Goal: Task Accomplishment & Management: Manage account settings

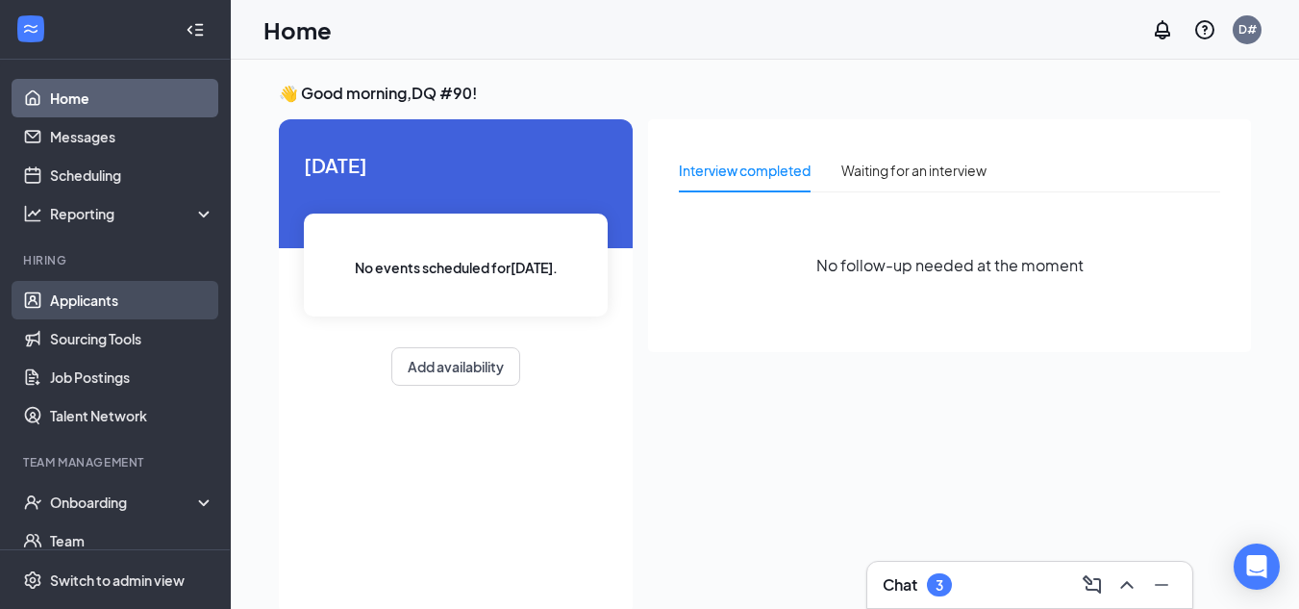
click at [102, 302] on link "Applicants" at bounding box center [132, 300] width 164 height 38
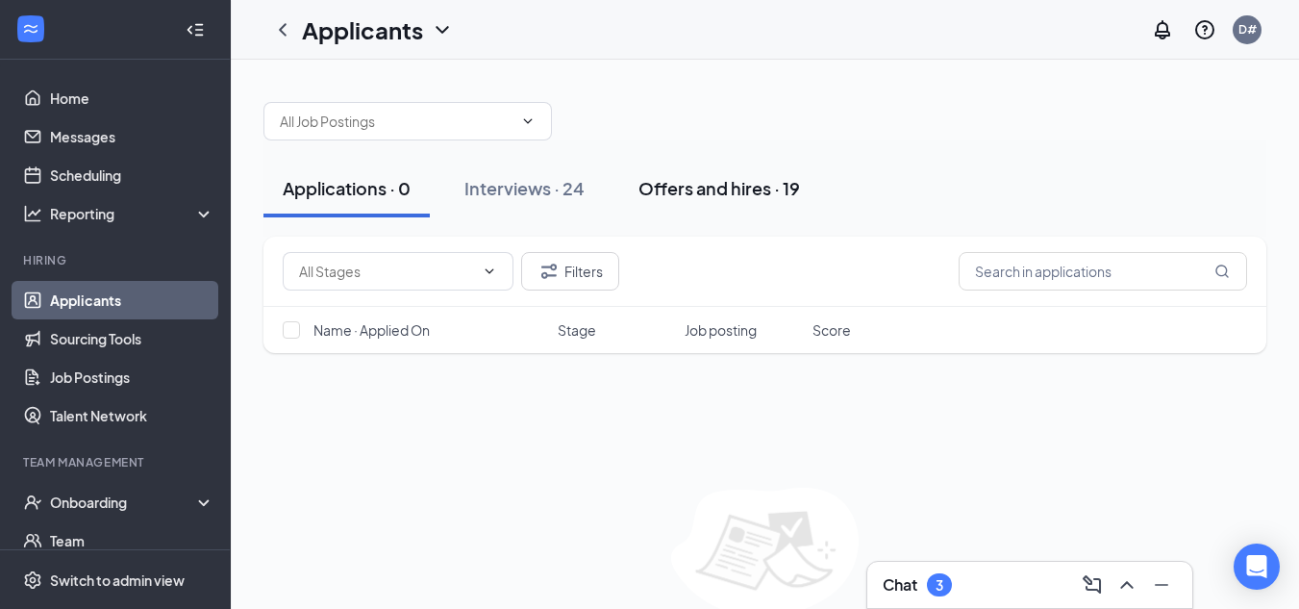
click at [731, 194] on div "Offers and hires · 19" at bounding box center [720, 188] width 162 height 24
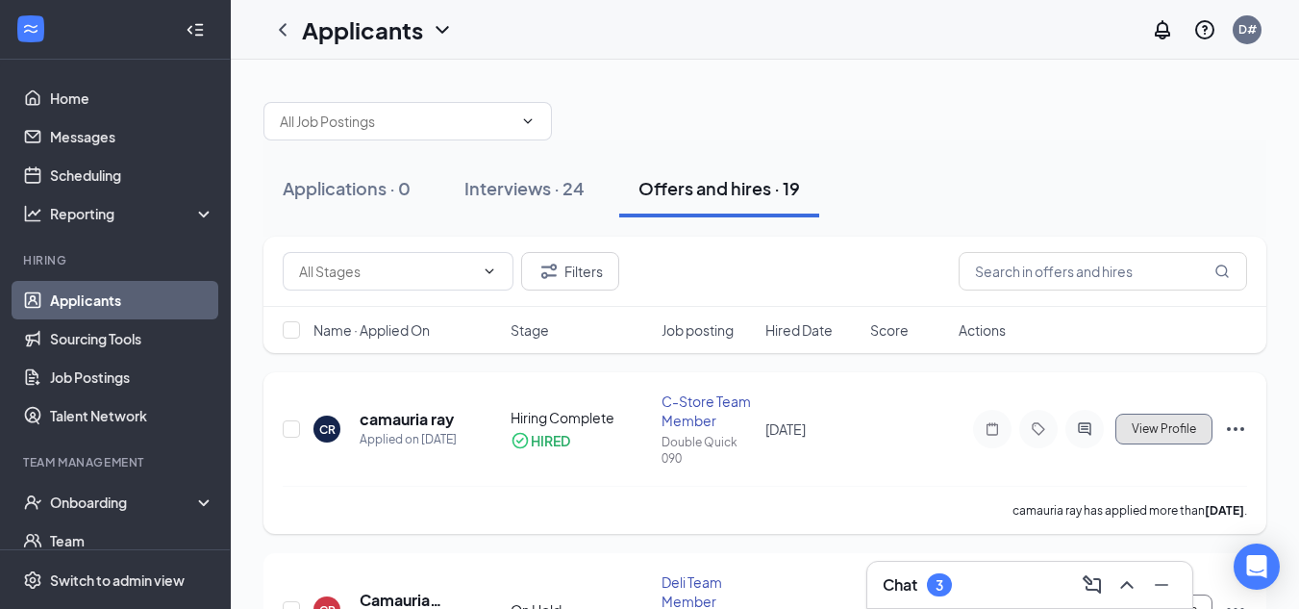
click at [1166, 431] on span "View Profile" at bounding box center [1164, 428] width 64 height 13
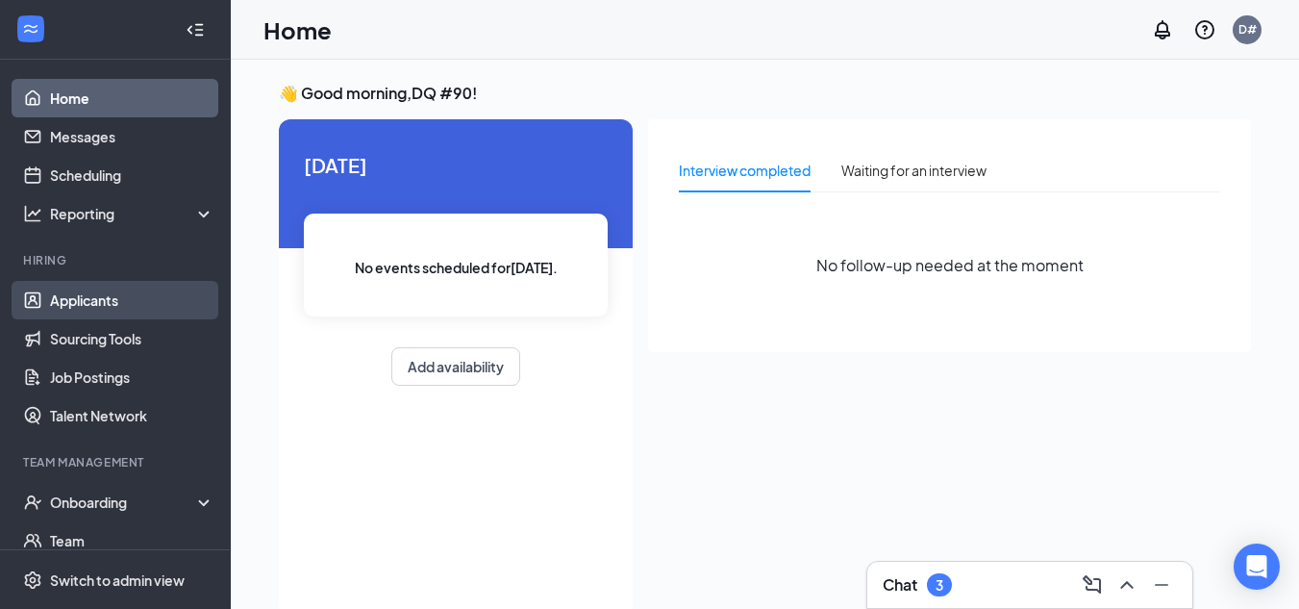
click at [84, 304] on link "Applicants" at bounding box center [132, 300] width 164 height 38
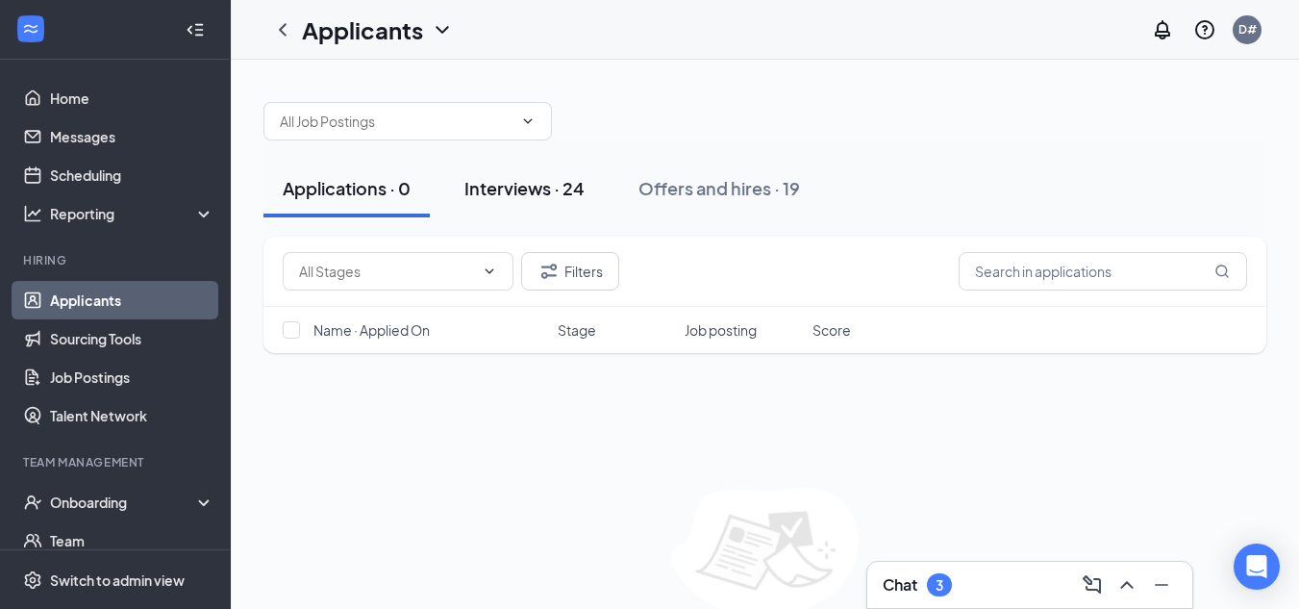
click at [521, 195] on div "Interviews · 24" at bounding box center [525, 188] width 120 height 24
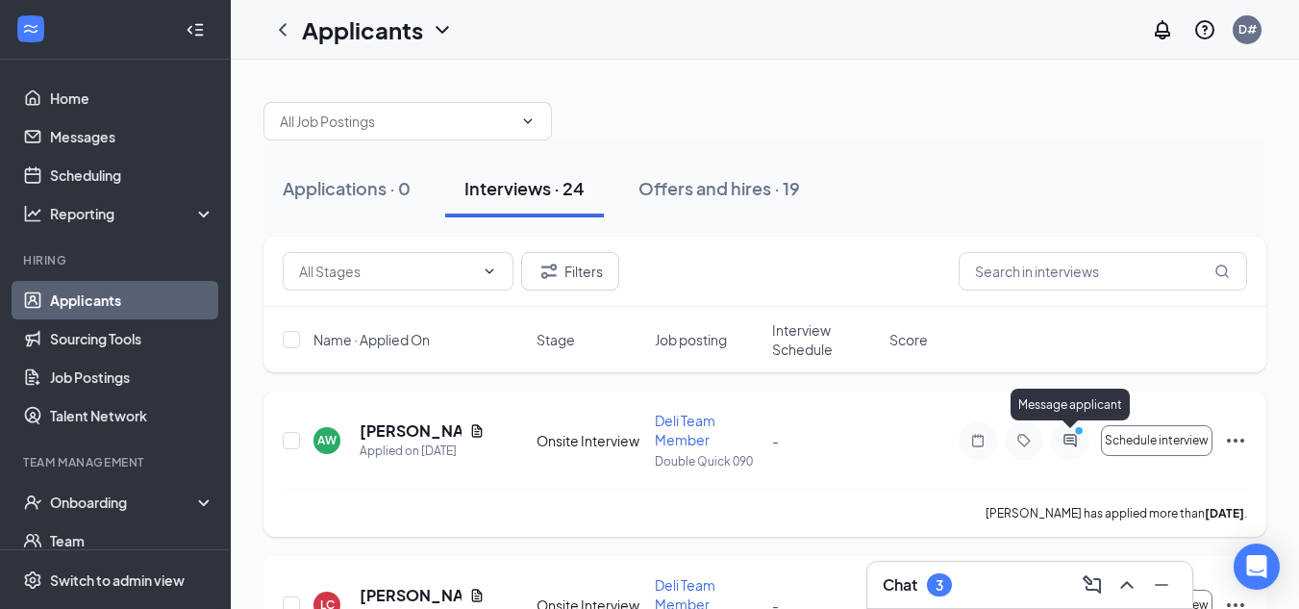
click at [1080, 434] on circle "PrimaryDot" at bounding box center [1078, 429] width 9 height 9
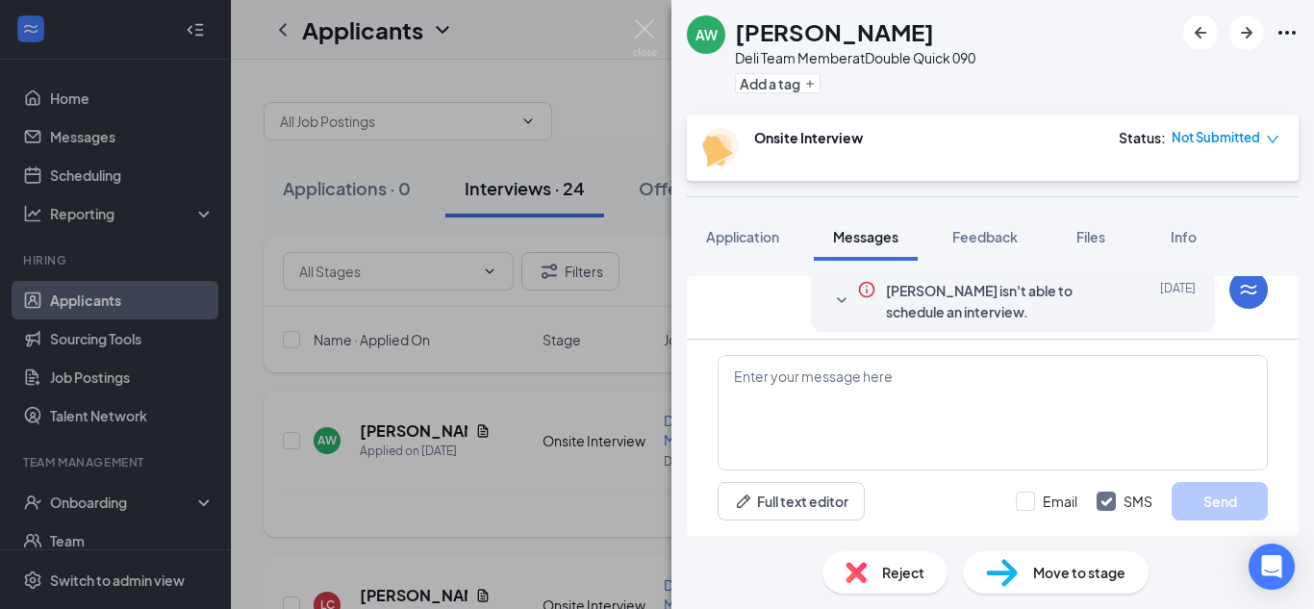
scroll to position [36, 0]
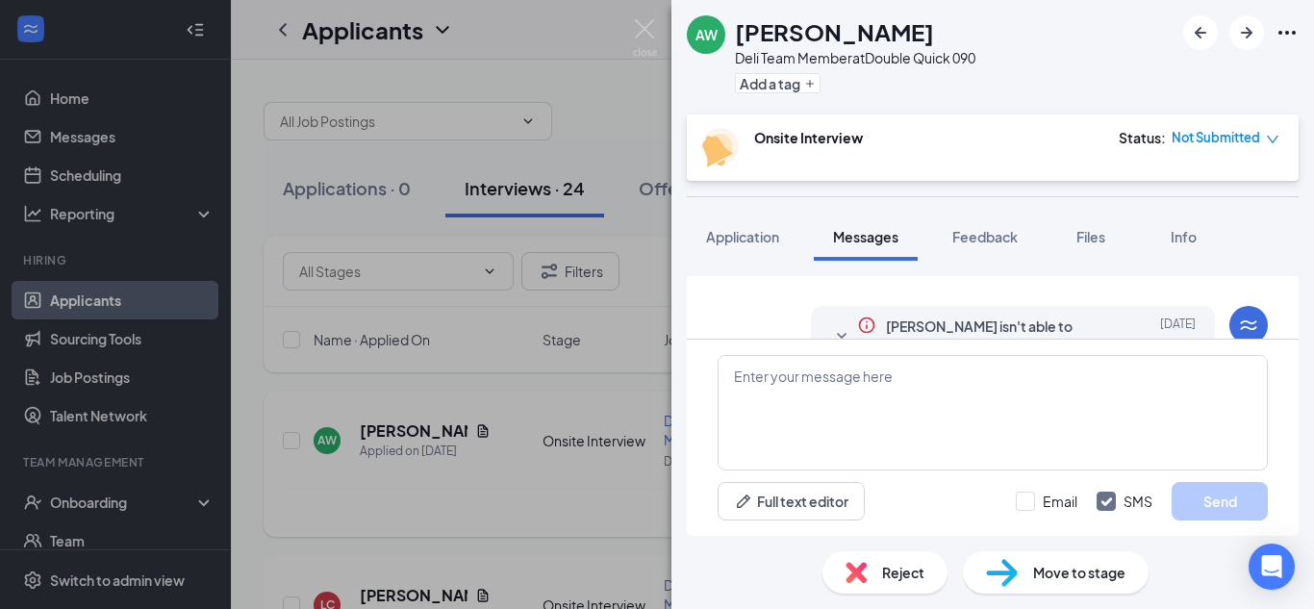
click at [1282, 306] on div "Applicant System Update (1) [PERSON_NAME] isn't able to schedule an interview. …" at bounding box center [993, 307] width 612 height 63
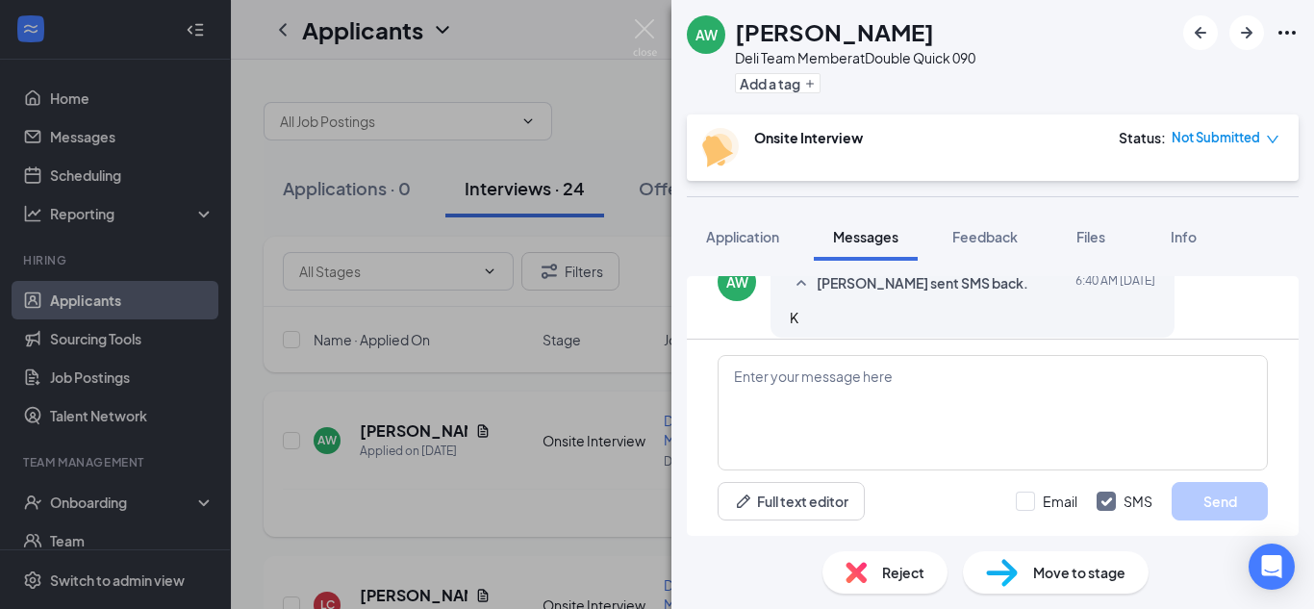
scroll to position [424, 0]
click at [643, 28] on img at bounding box center [645, 38] width 24 height 38
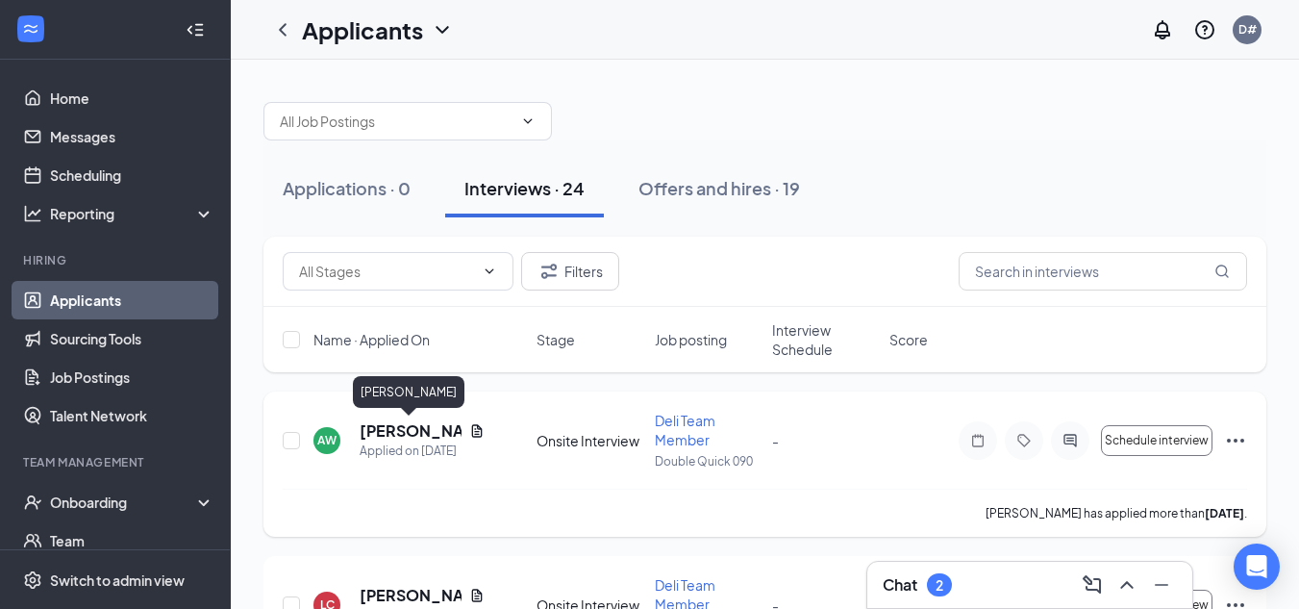
click at [407, 426] on h5 "[PERSON_NAME]" at bounding box center [411, 430] width 102 height 21
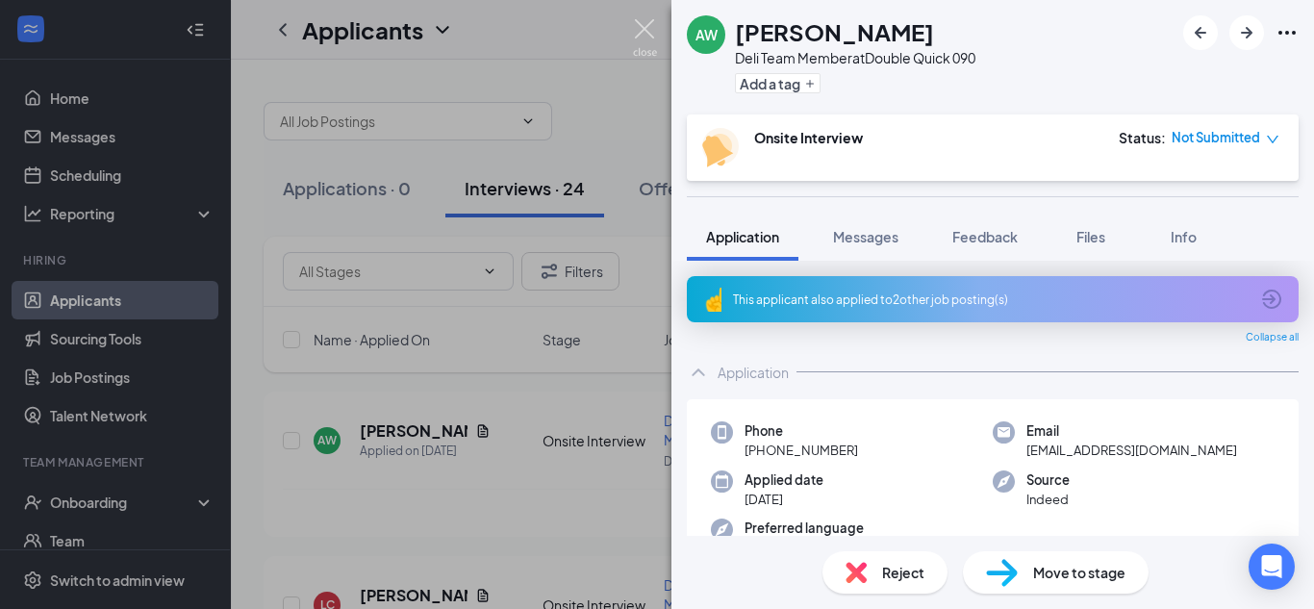
click at [639, 24] on img at bounding box center [645, 38] width 24 height 38
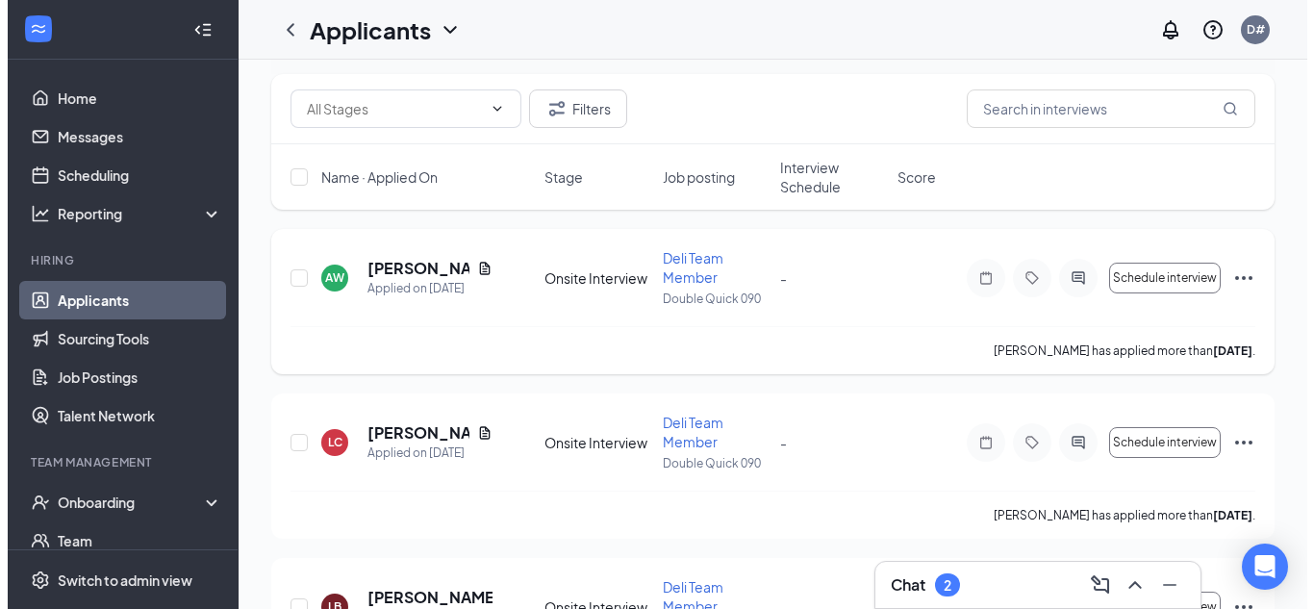
scroll to position [192, 0]
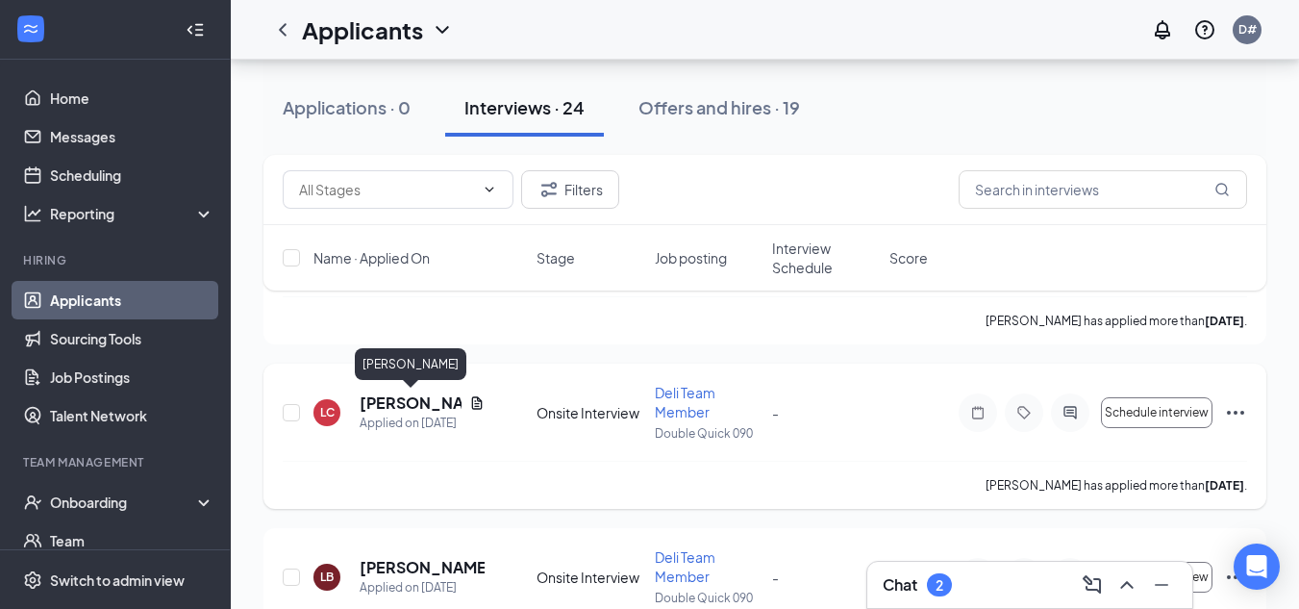
click at [392, 407] on h5 "[PERSON_NAME]" at bounding box center [411, 402] width 102 height 21
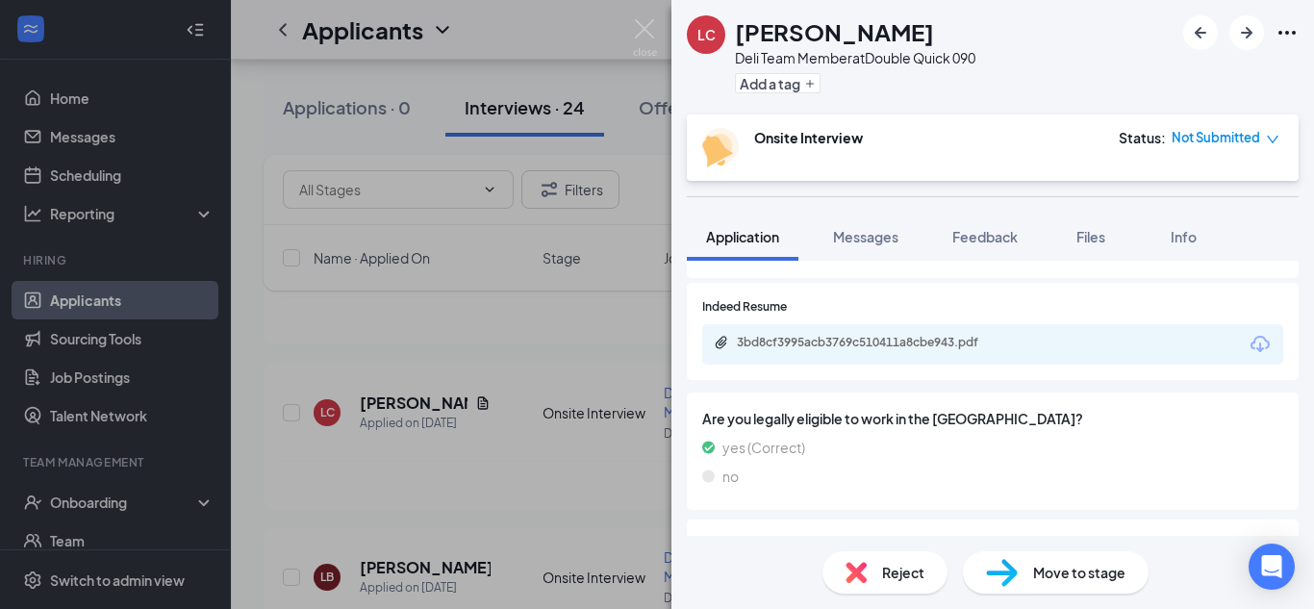
scroll to position [1347, 0]
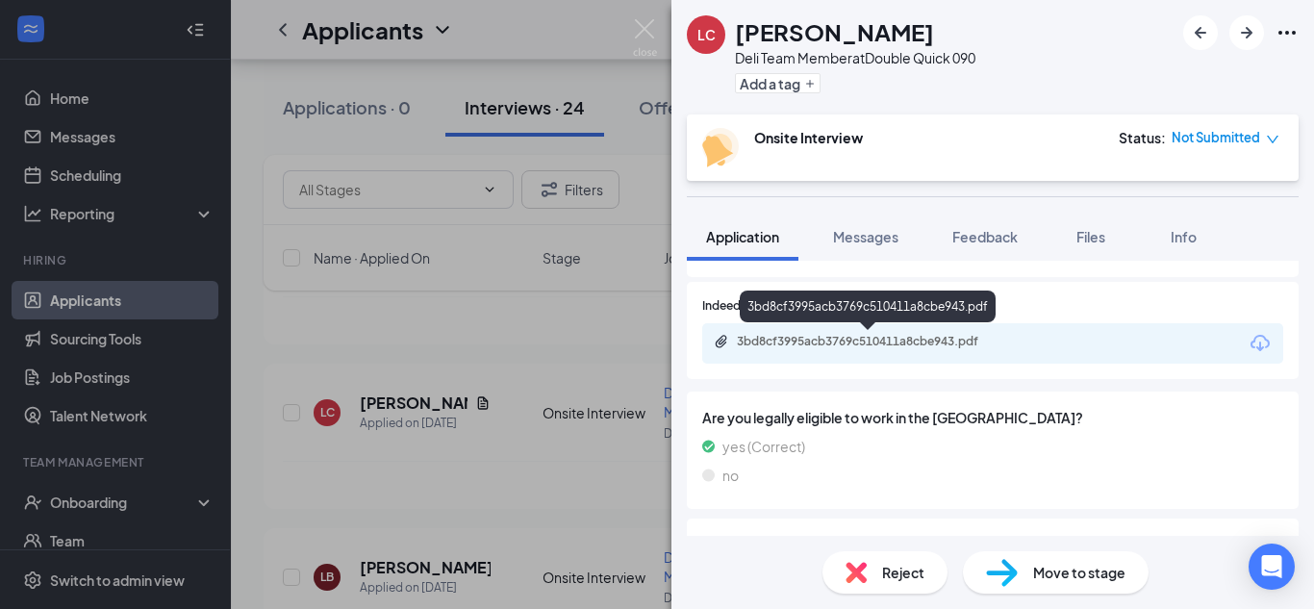
click at [900, 345] on div "3bd8cf3995acb3769c510411a8cbe943.pdf" at bounding box center [871, 341] width 269 height 15
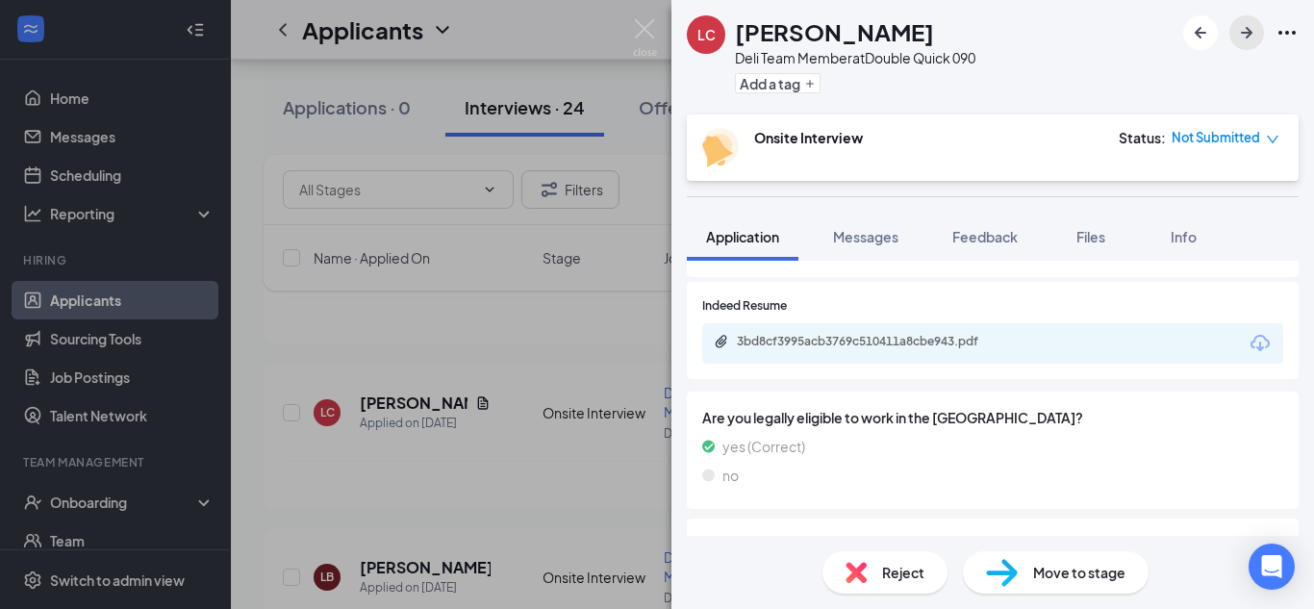
click at [1249, 30] on icon "ArrowRight" at bounding box center [1247, 33] width 12 height 12
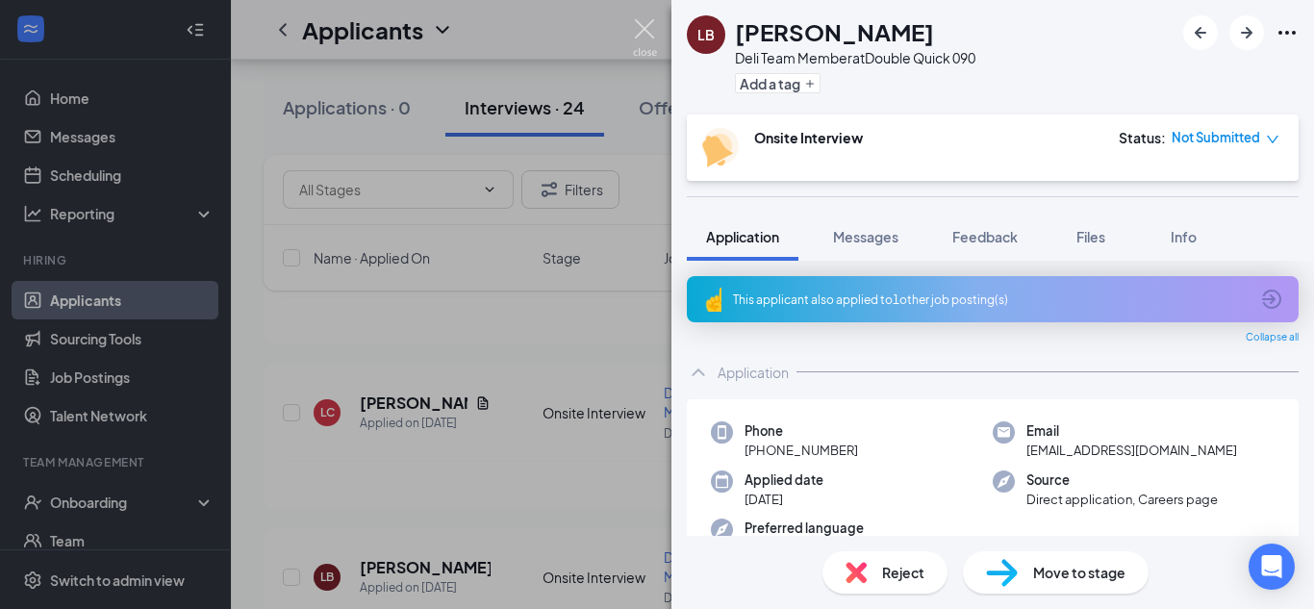
click at [637, 22] on img at bounding box center [645, 38] width 24 height 38
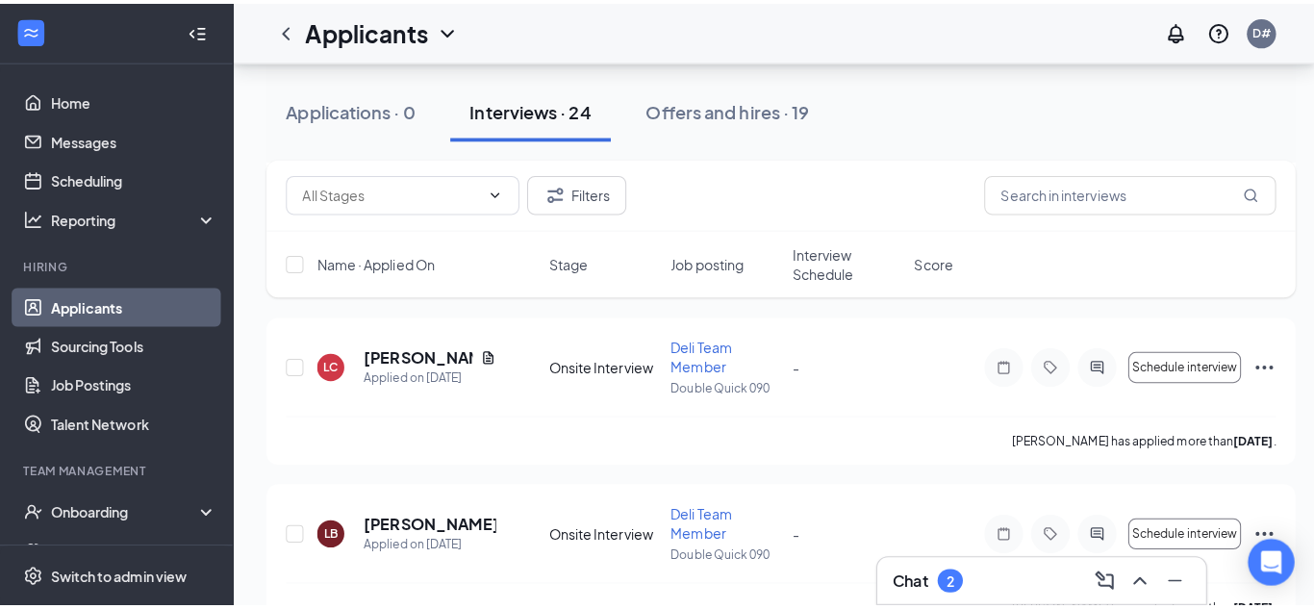
scroll to position [289, 0]
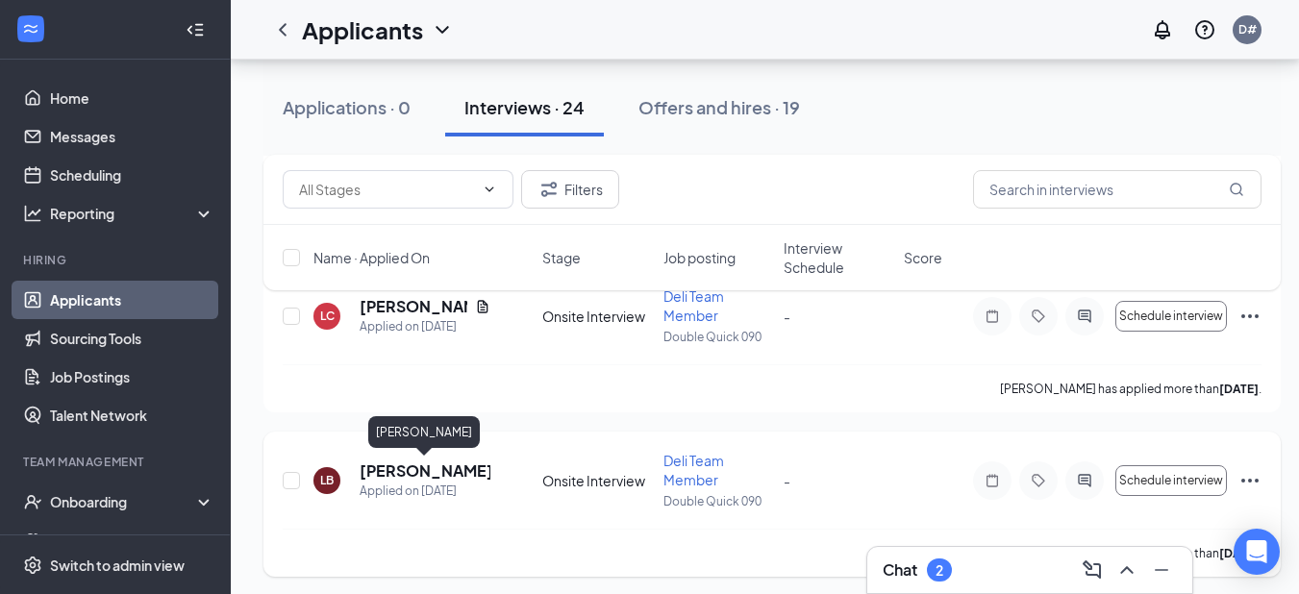
click at [397, 467] on h5 "[PERSON_NAME]" at bounding box center [425, 471] width 131 height 21
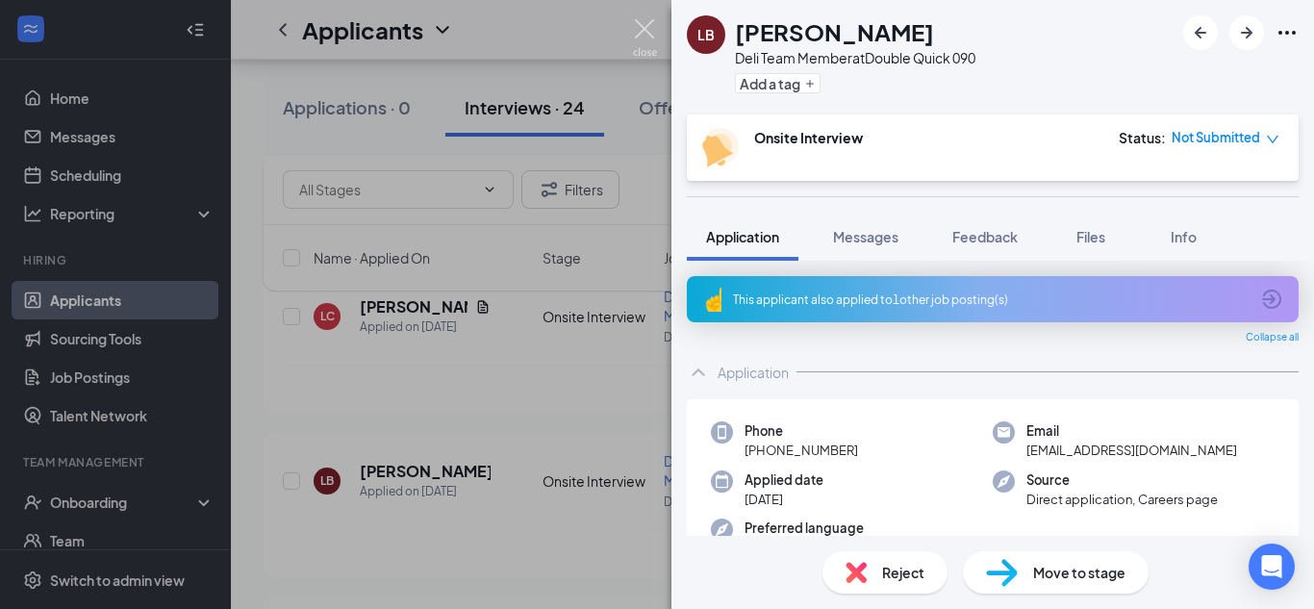
click at [639, 36] on img at bounding box center [645, 38] width 24 height 38
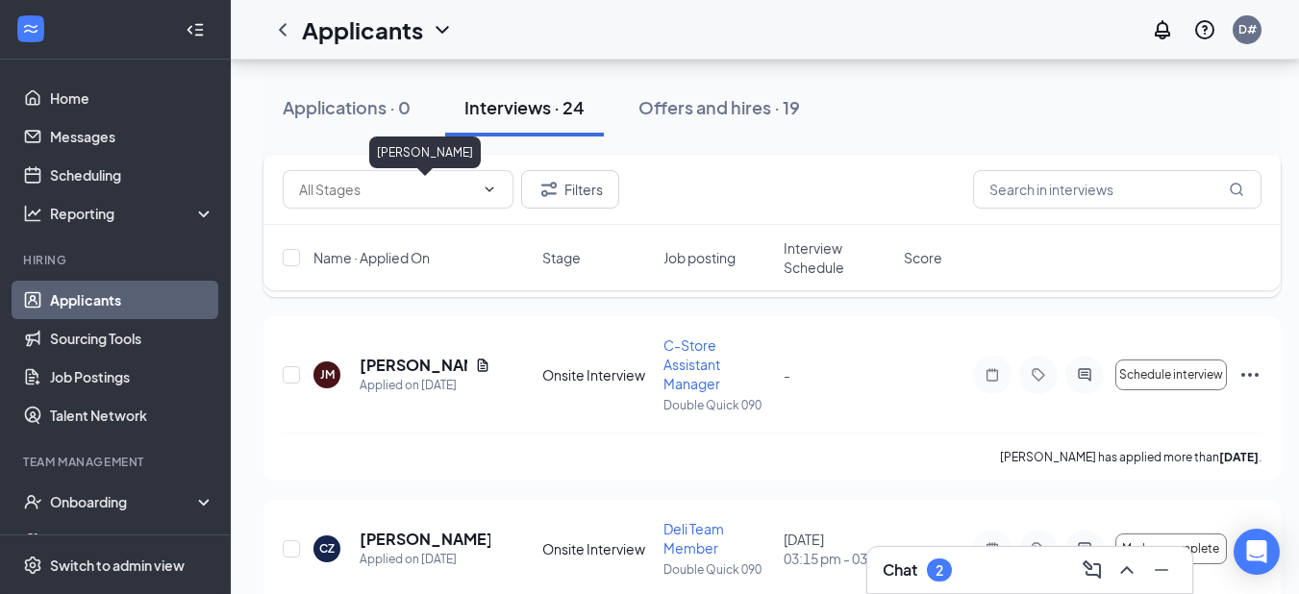
scroll to position [1154, 0]
